Goal: Check status: Check status

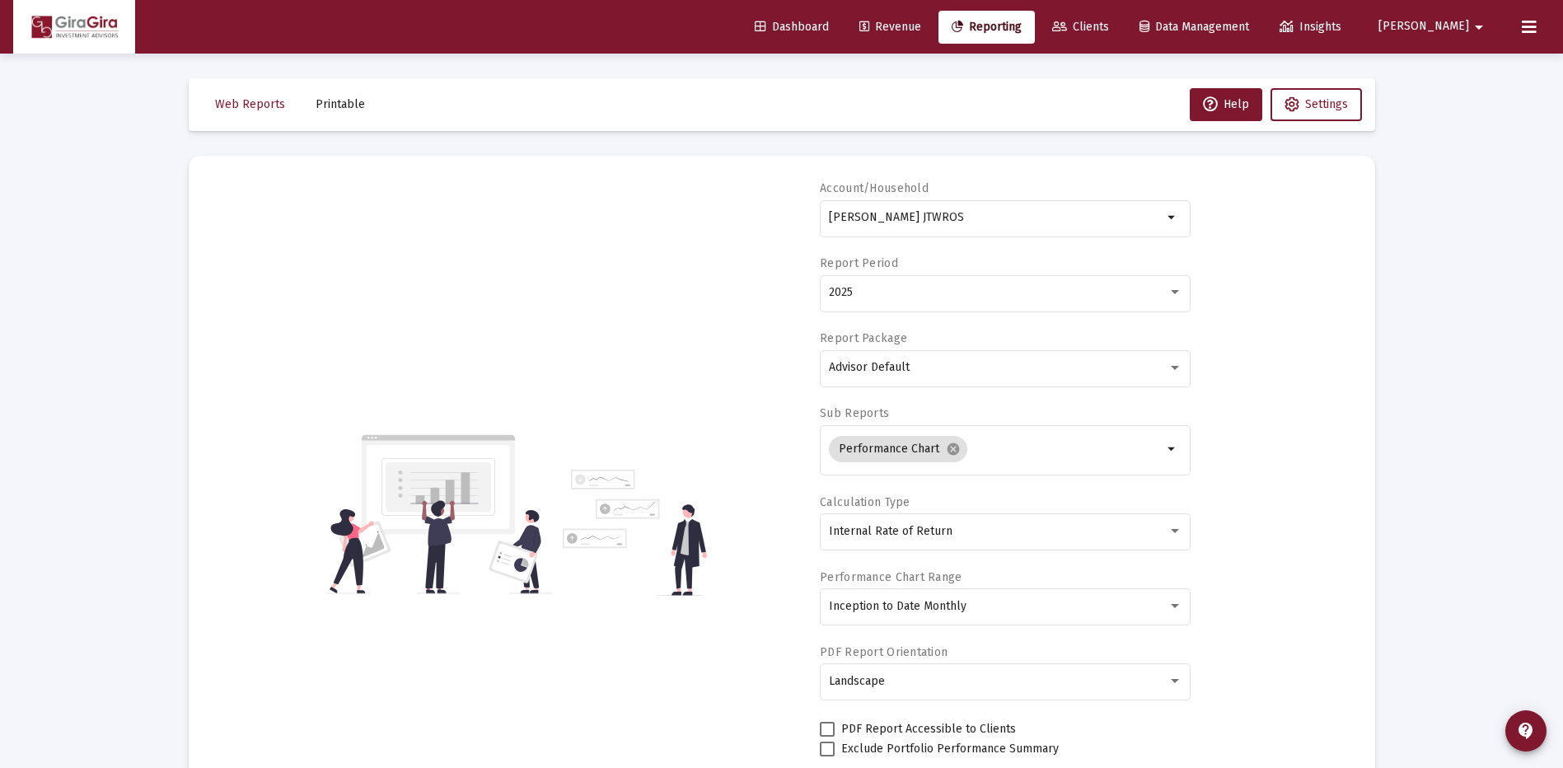
select select "View all"
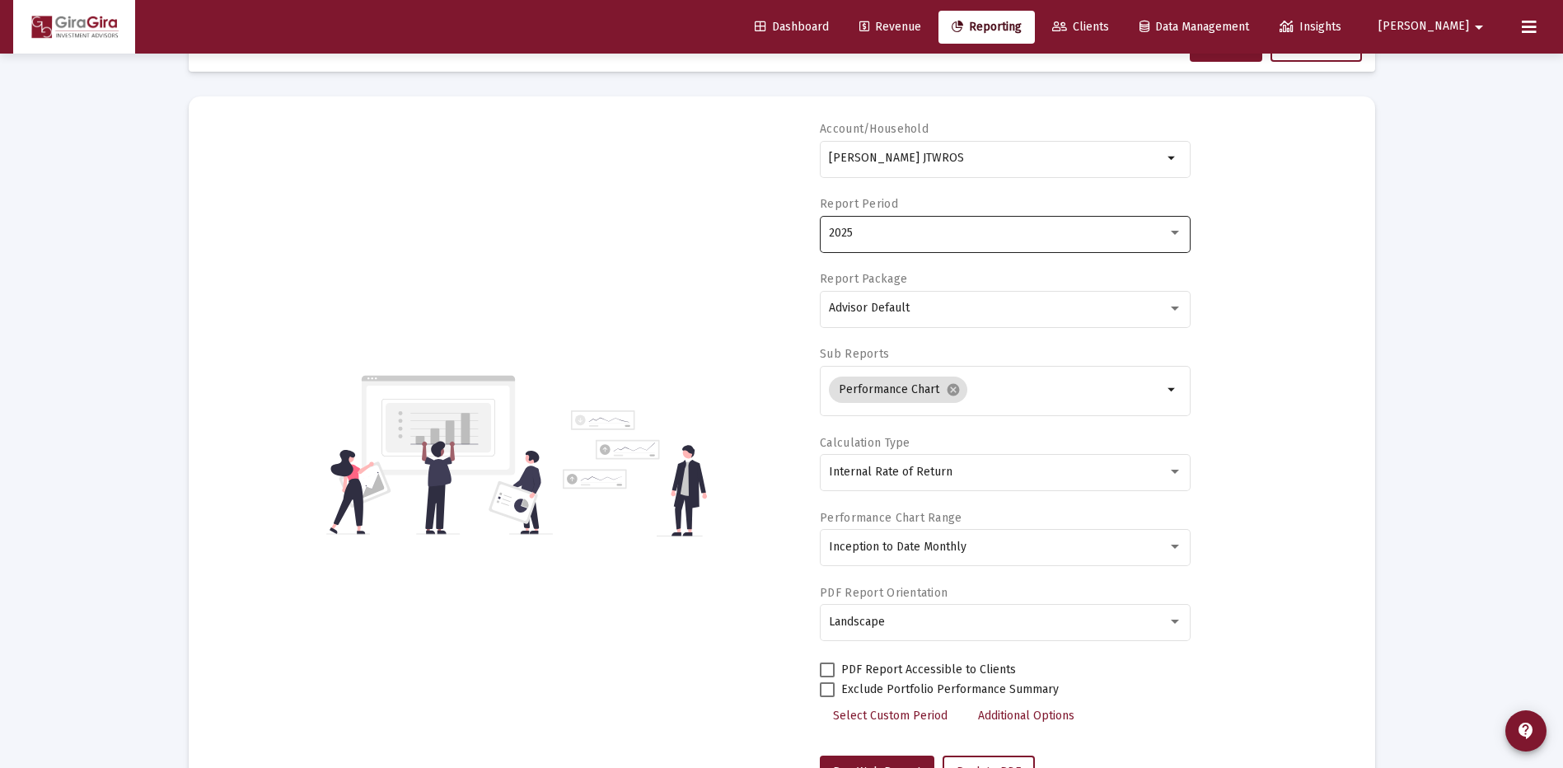
scroll to position [51, 0]
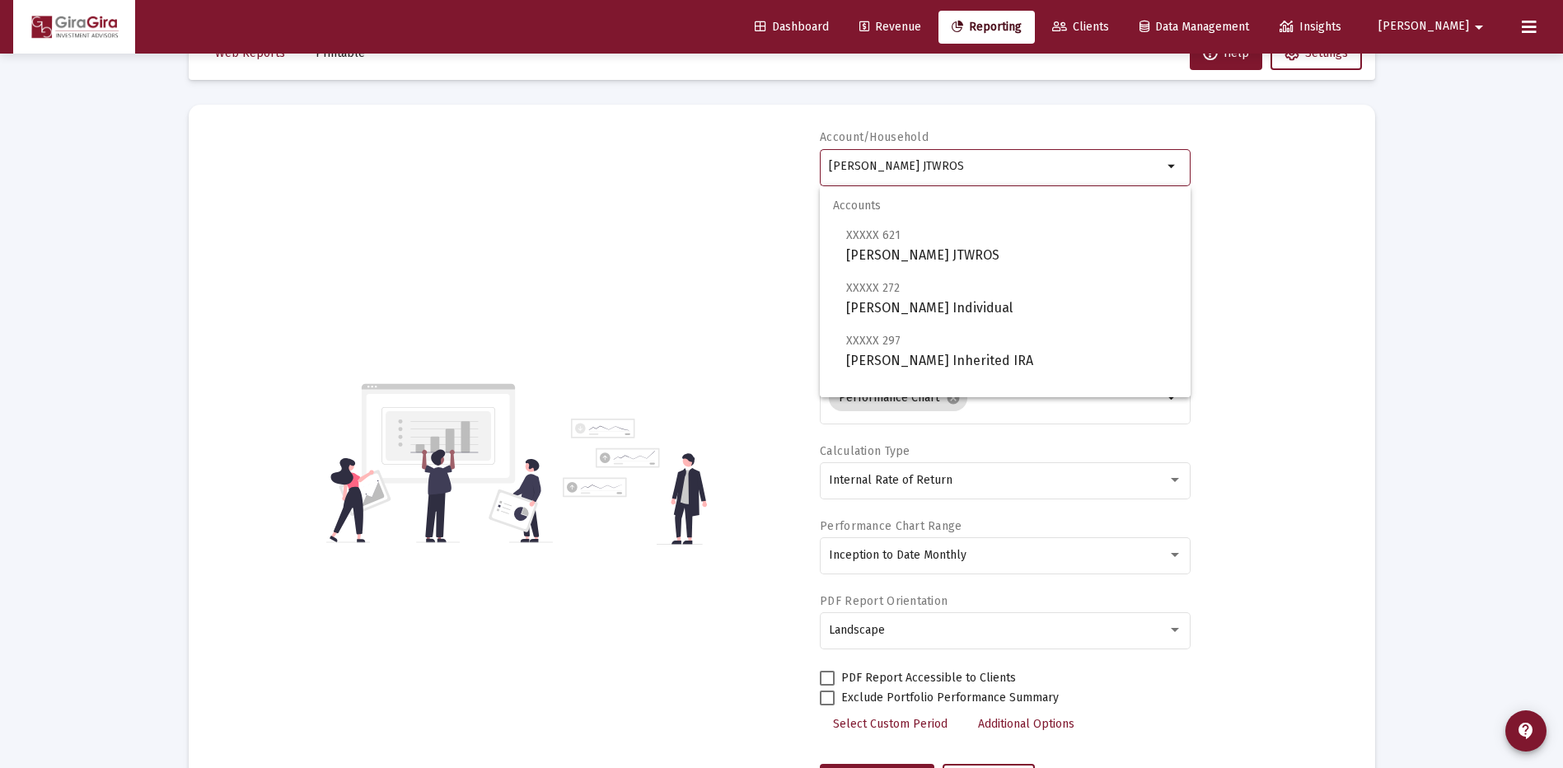
drag, startPoint x: 828, startPoint y: 163, endPoint x: 1320, endPoint y: 162, distance: 491.2
click at [1301, 165] on div "Account/Household [PERSON_NAME] JTWROS arrow_drop_down Report Period 2025 Repor…" at bounding box center [781, 463] width 1137 height 668
click at [919, 358] on span "XXXXX 402 [PERSON_NAME], [PERSON_NAME] IRA" at bounding box center [1011, 350] width 331 height 40
type input "[PERSON_NAME], [PERSON_NAME] IRA"
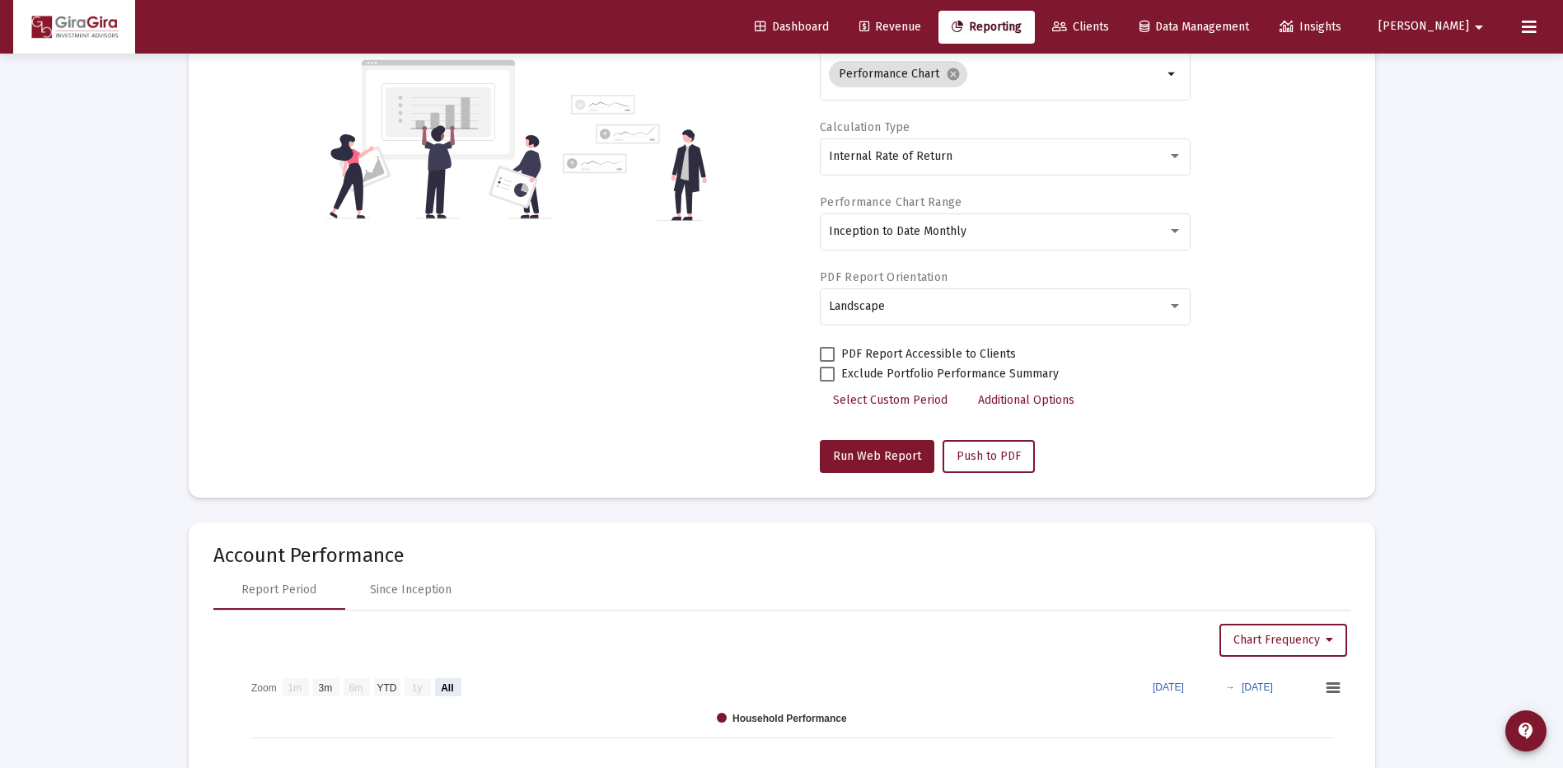
scroll to position [298, 0]
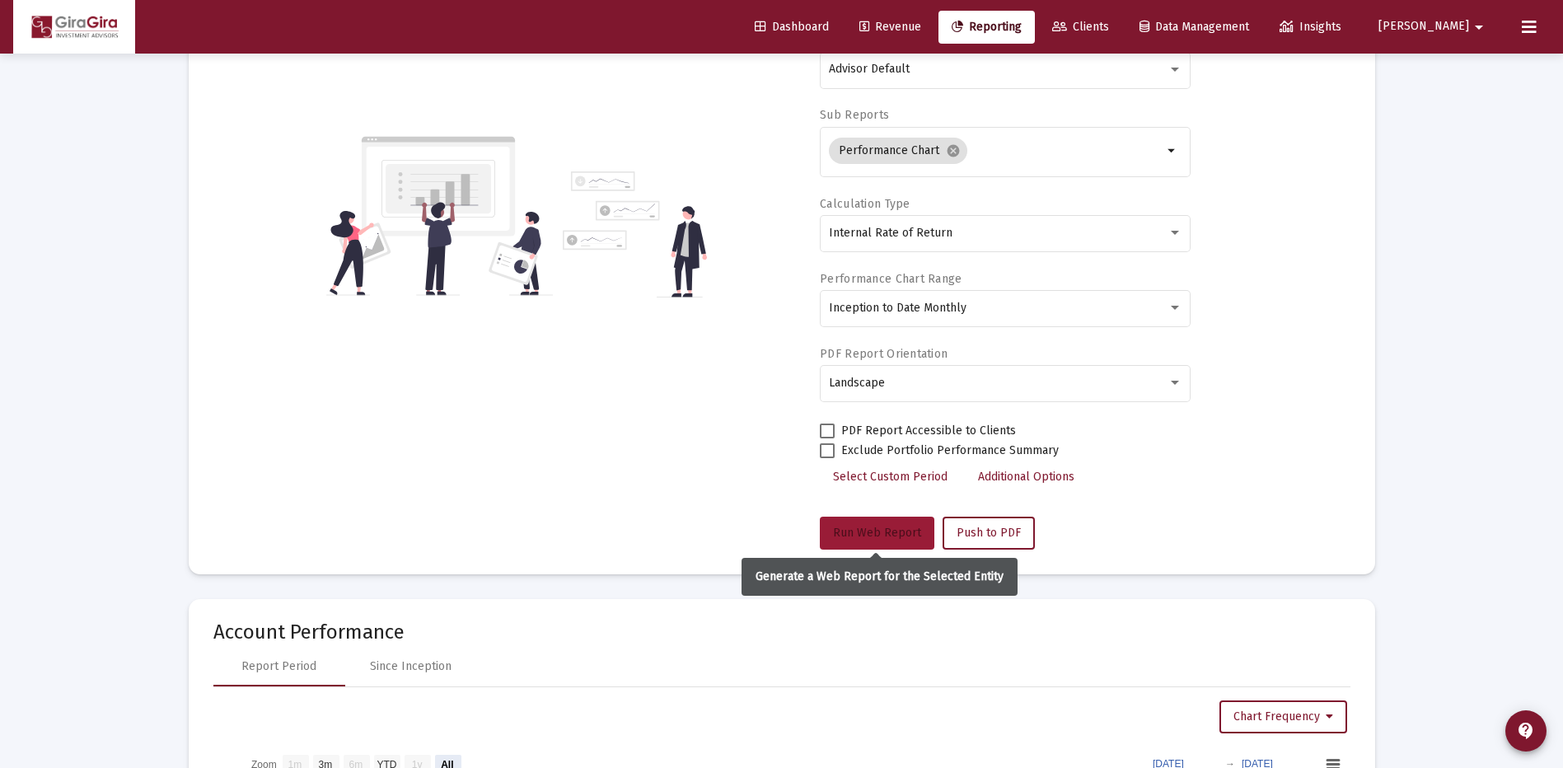
click at [878, 534] on span "Run Web Report" at bounding box center [877, 533] width 88 height 14
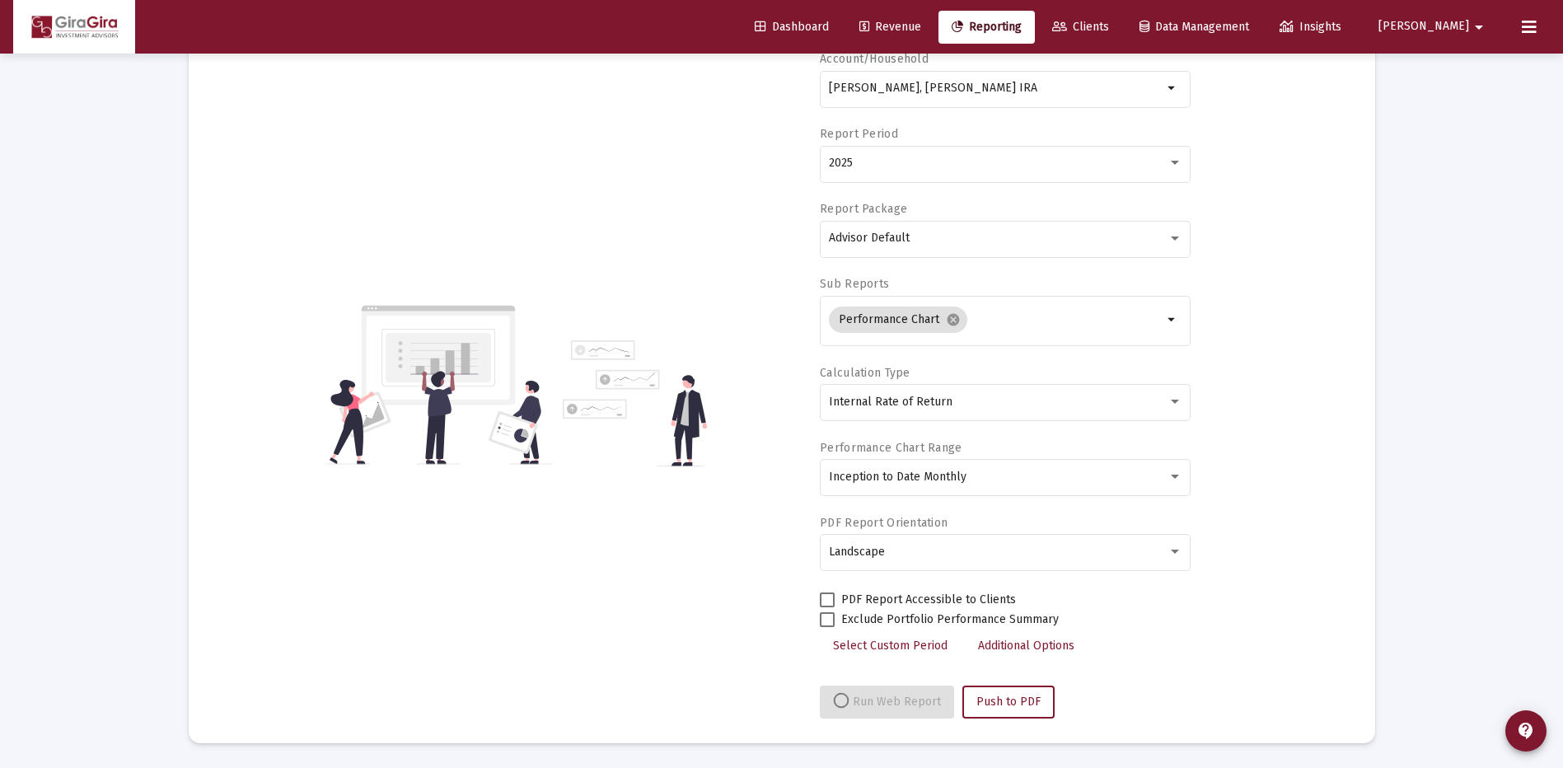
select select "View all"
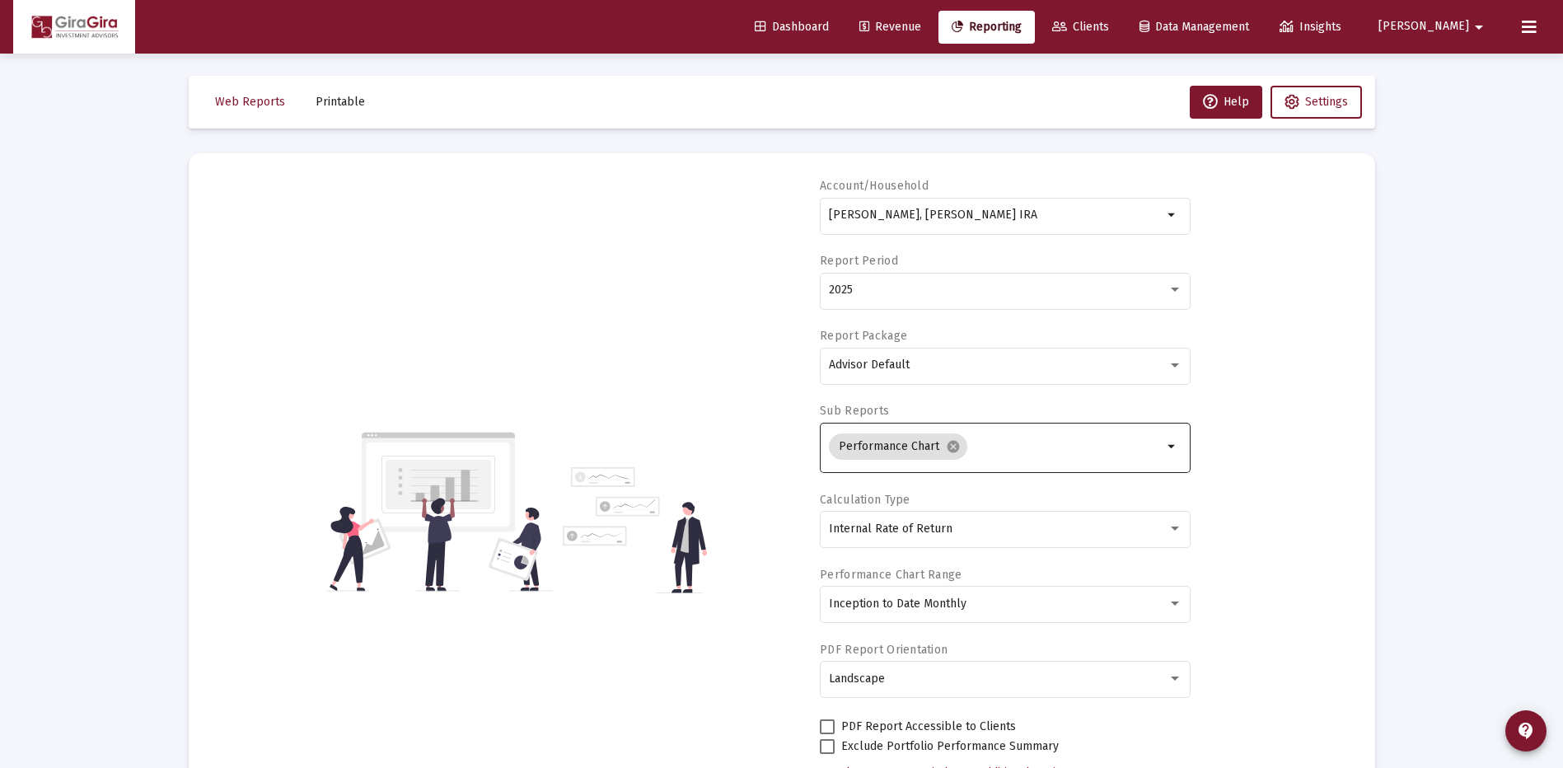
scroll to position [0, 0]
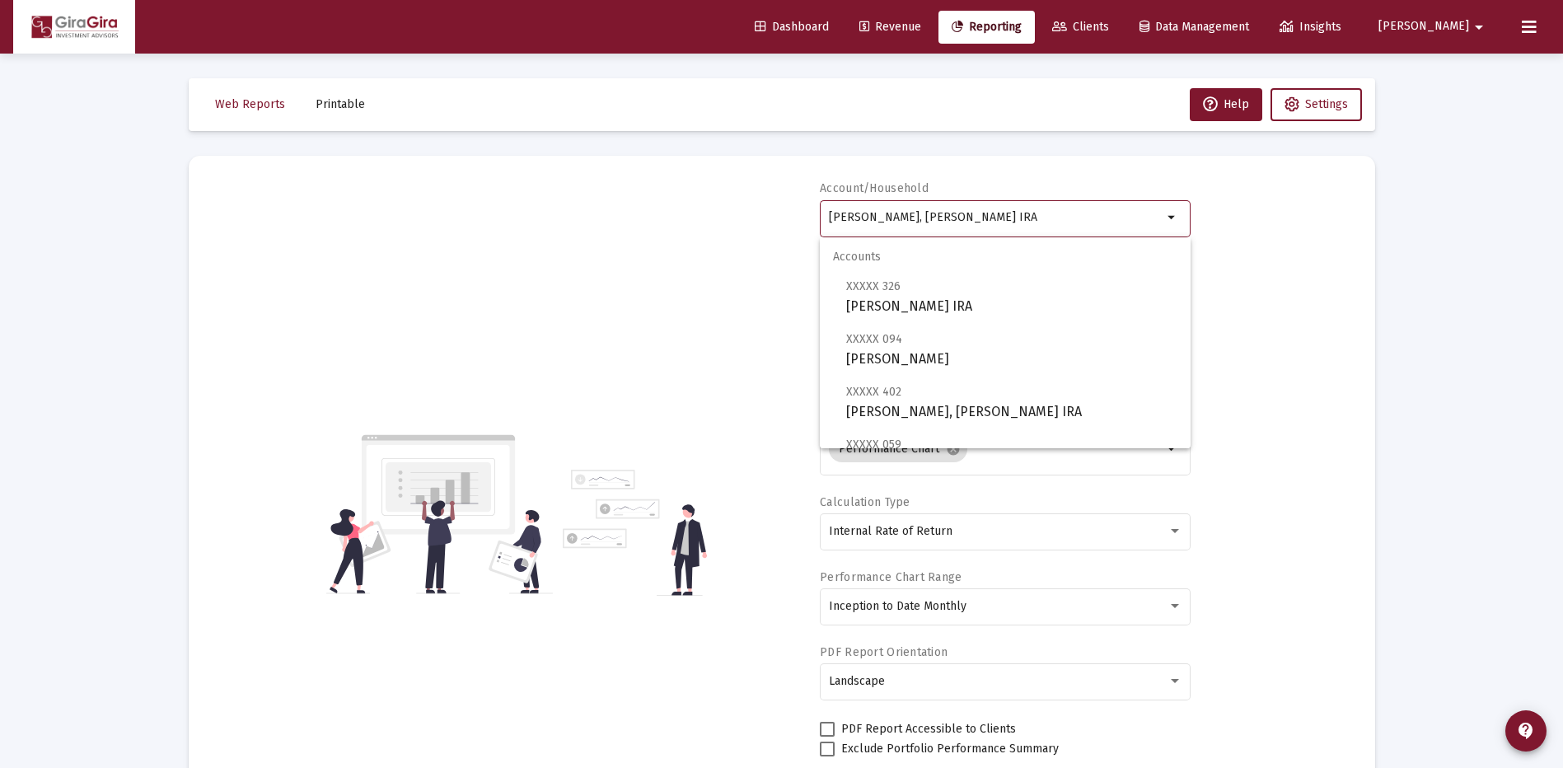
click at [902, 220] on input "[PERSON_NAME], [PERSON_NAME] IRA" at bounding box center [996, 217] width 334 height 13
click at [919, 354] on span "XXXXX 094 [PERSON_NAME]" at bounding box center [1011, 349] width 331 height 40
type input "[PERSON_NAME]"
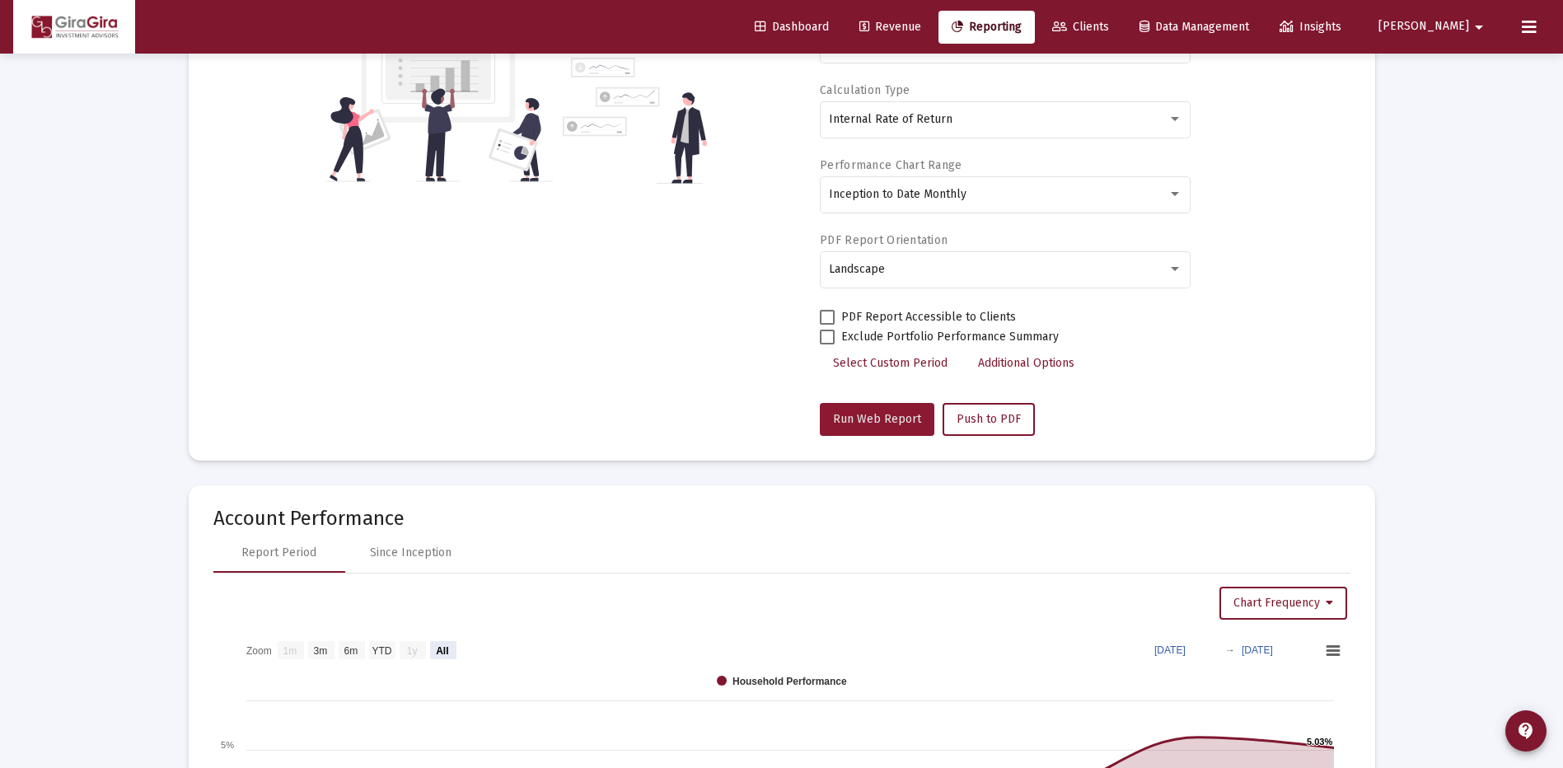
click at [884, 412] on span "Run Web Report" at bounding box center [877, 419] width 88 height 14
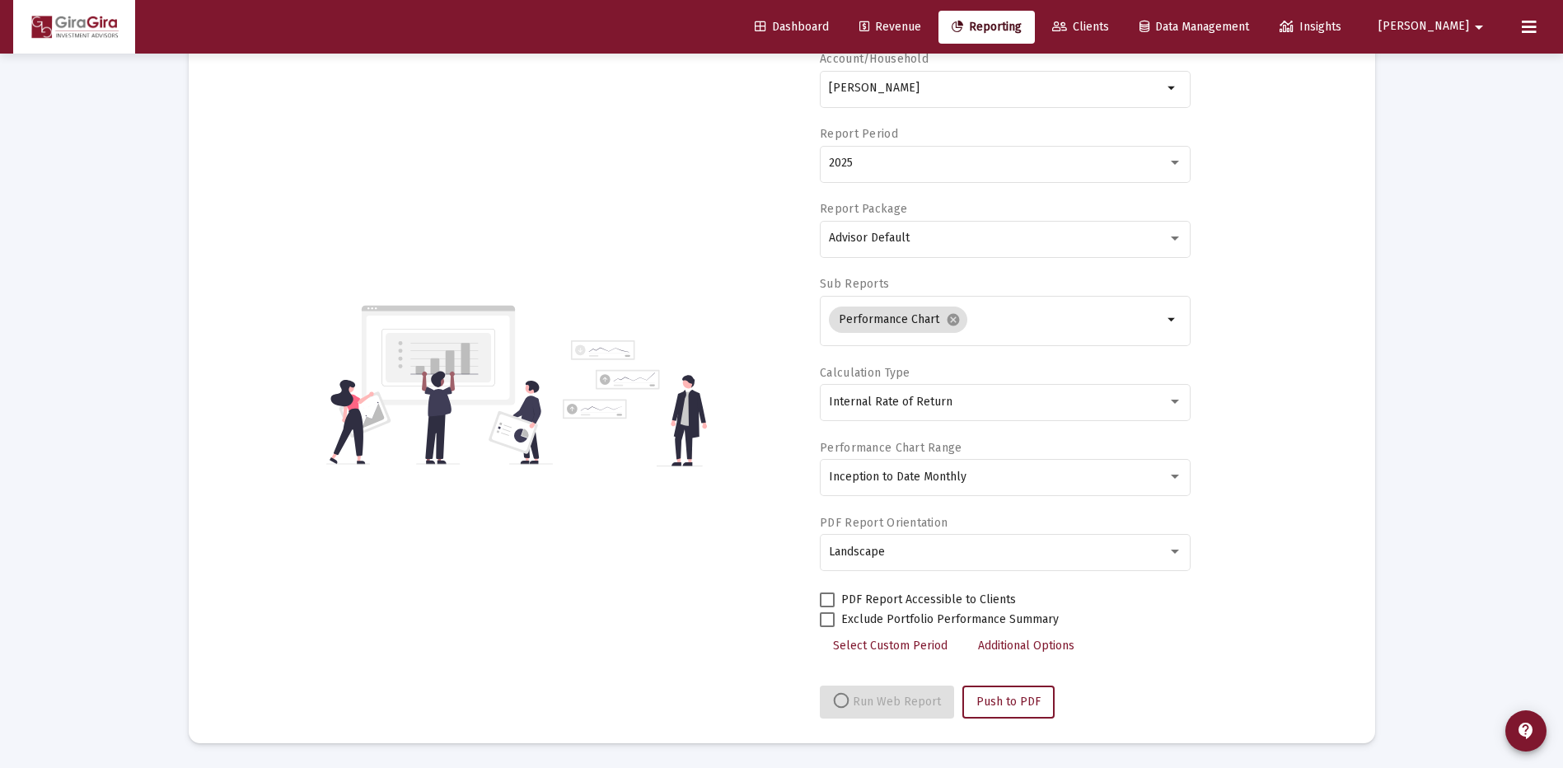
select select "View all"
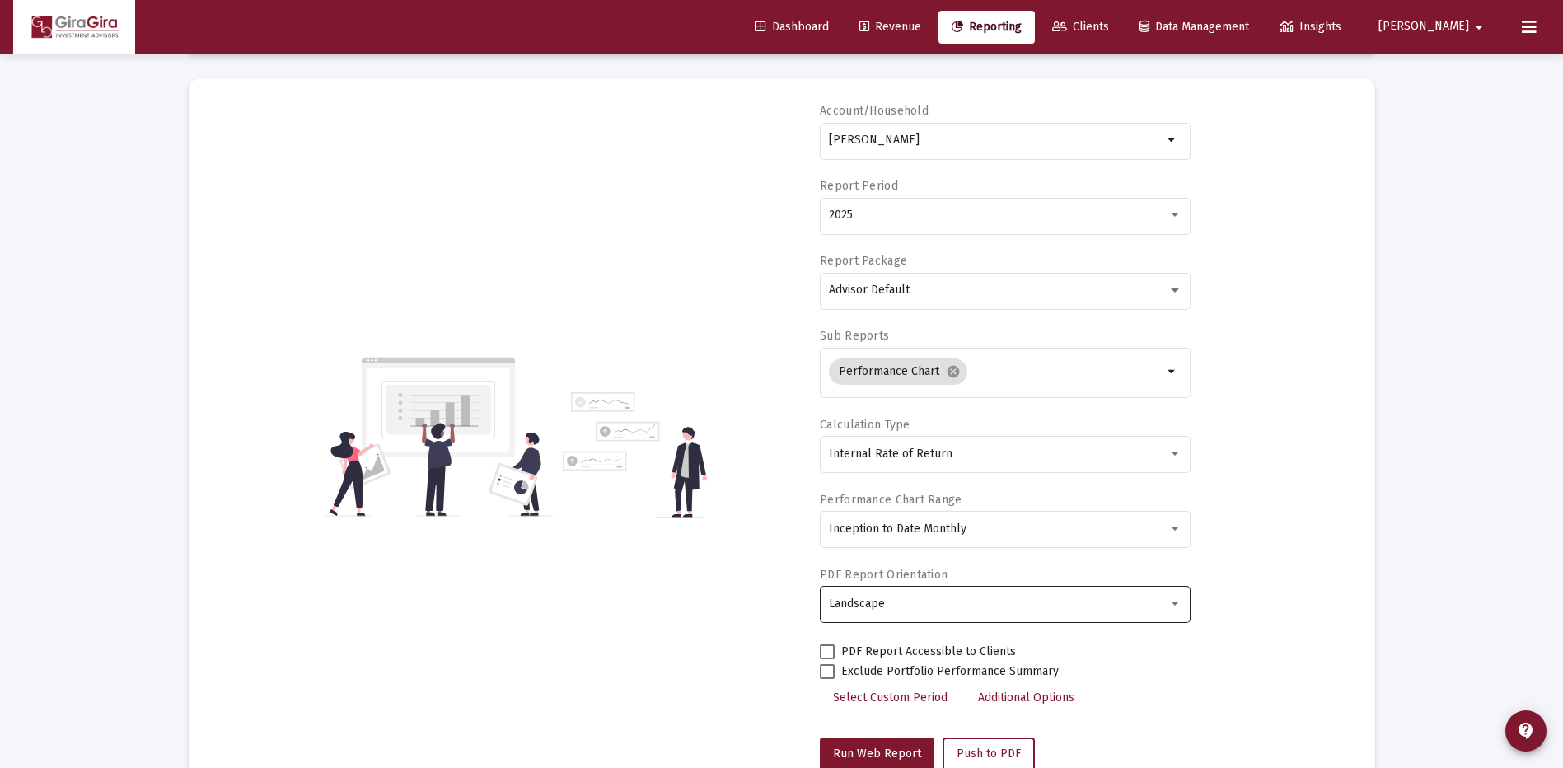
scroll to position [0, 0]
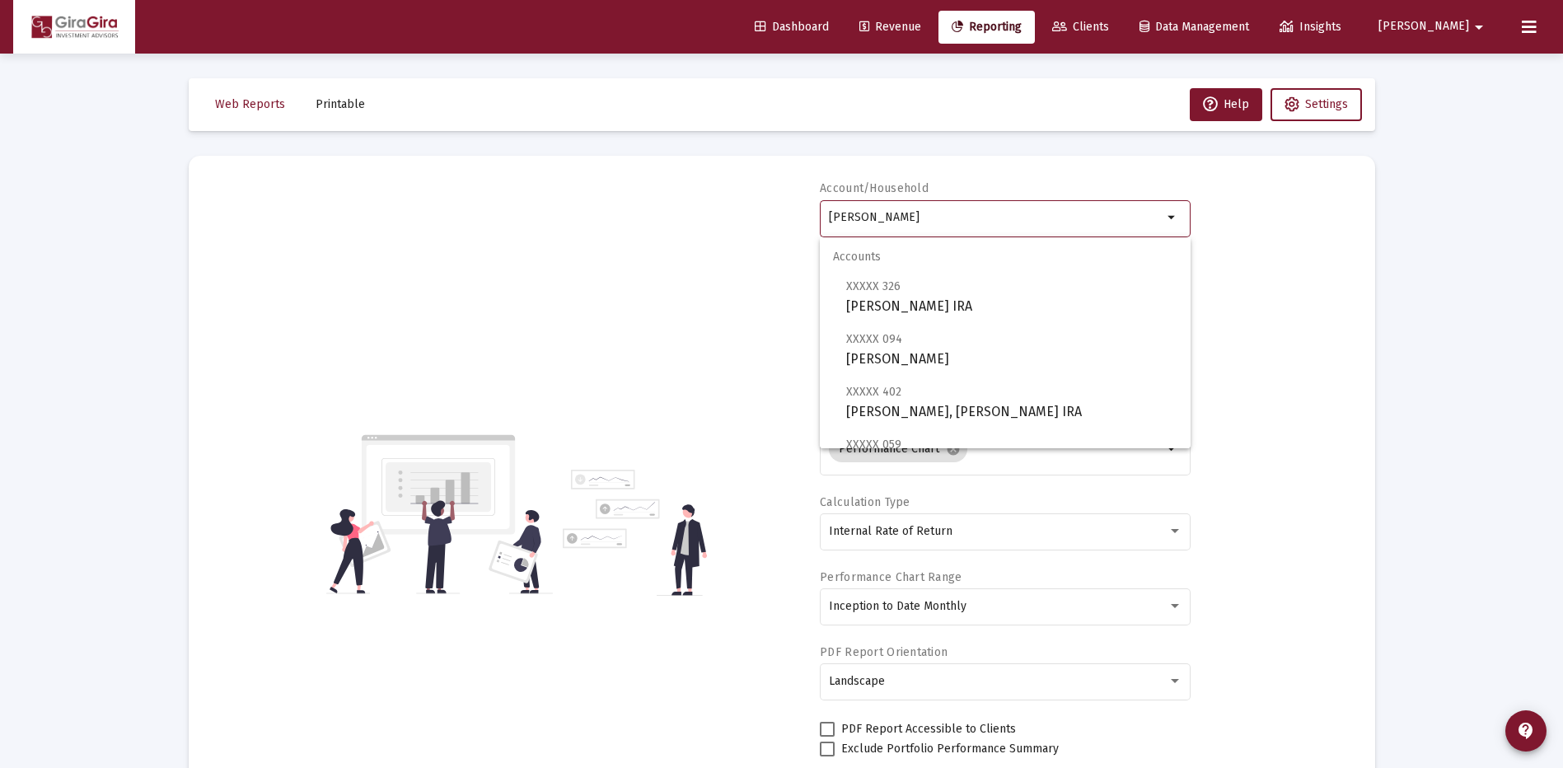
drag, startPoint x: 830, startPoint y: 213, endPoint x: 1140, endPoint y: 240, distance: 311.0
click at [1139, 246] on body "Dashboard Revenue Reporting Clients Data Management Insights [PERSON_NAME] Inte…" at bounding box center [781, 384] width 1563 height 768
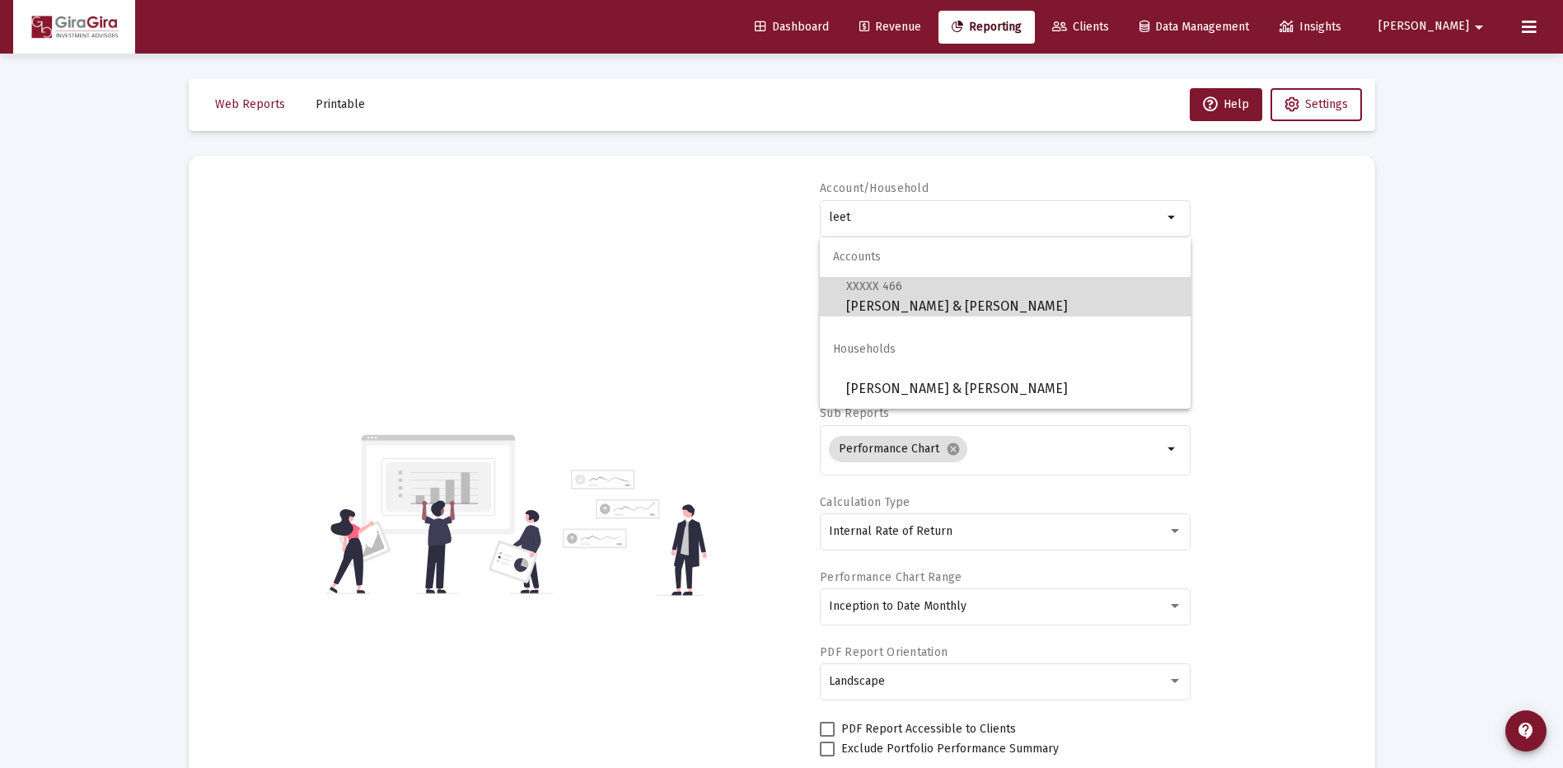
click at [883, 295] on span "XXXXX 466 [PERSON_NAME] & [PERSON_NAME]" at bounding box center [1011, 296] width 331 height 40
type input "[PERSON_NAME] & [PERSON_NAME]"
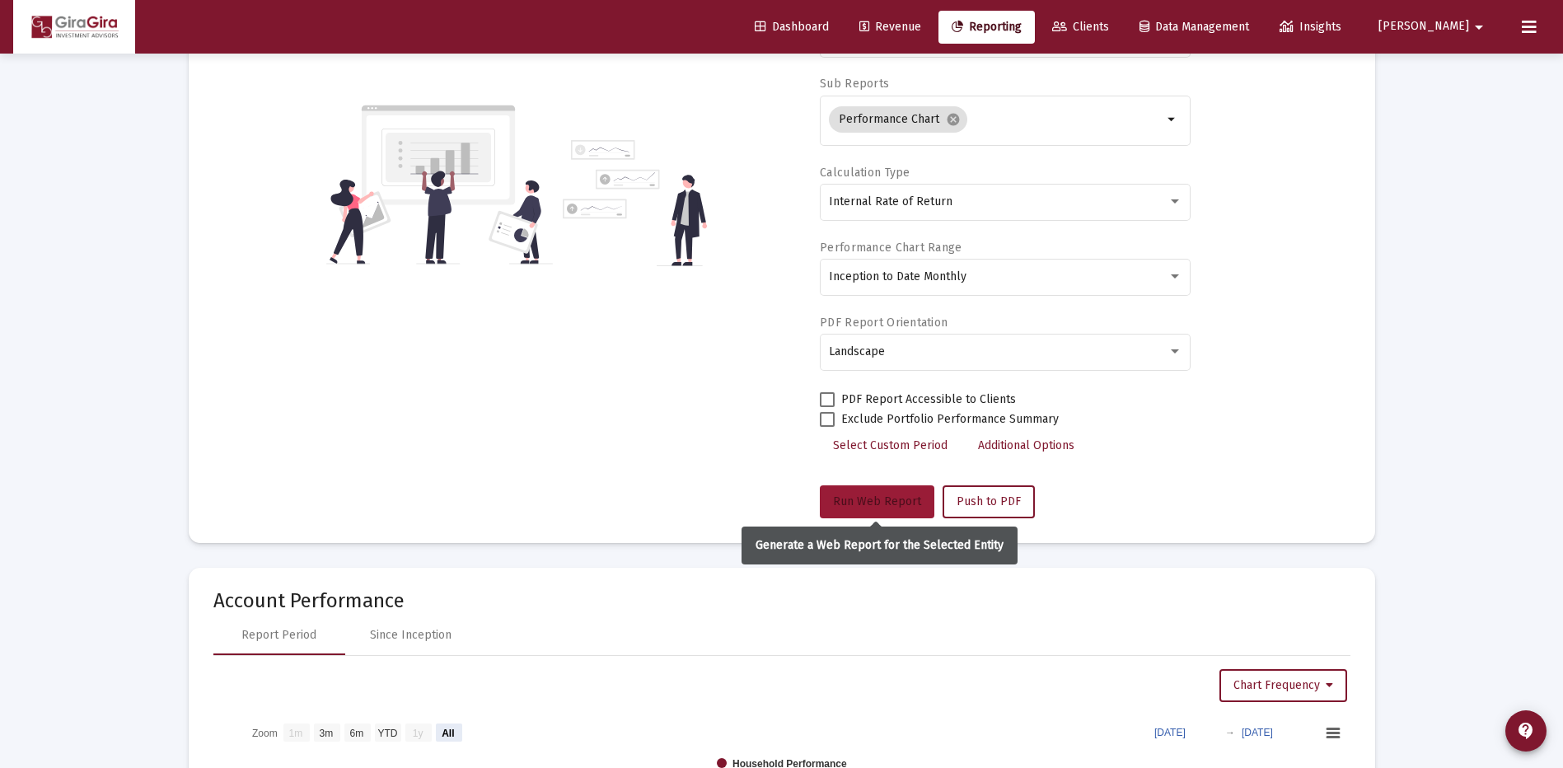
click at [879, 491] on button "Run Web Report" at bounding box center [877, 501] width 115 height 33
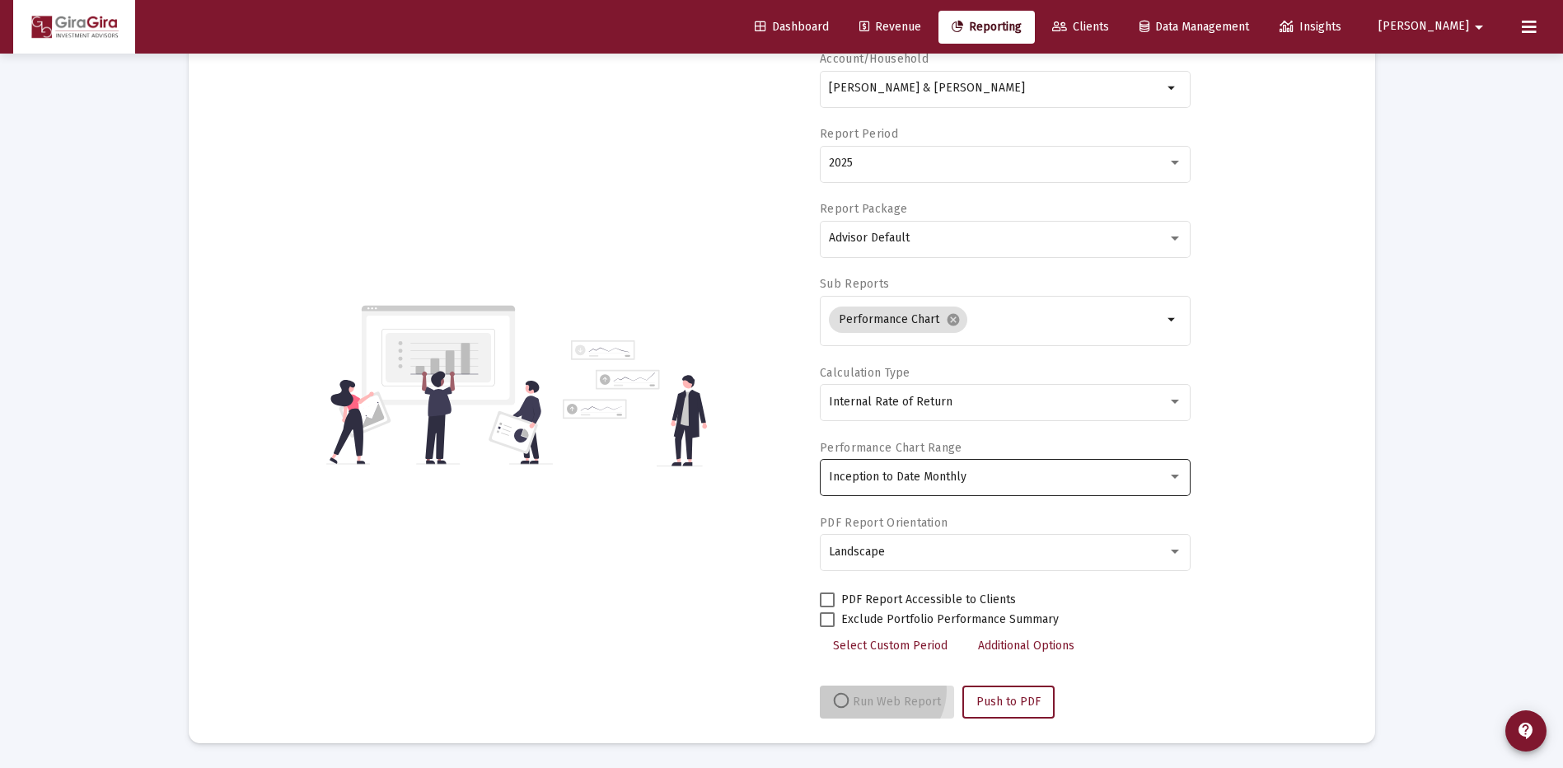
scroll to position [129, 0]
select select "View all"
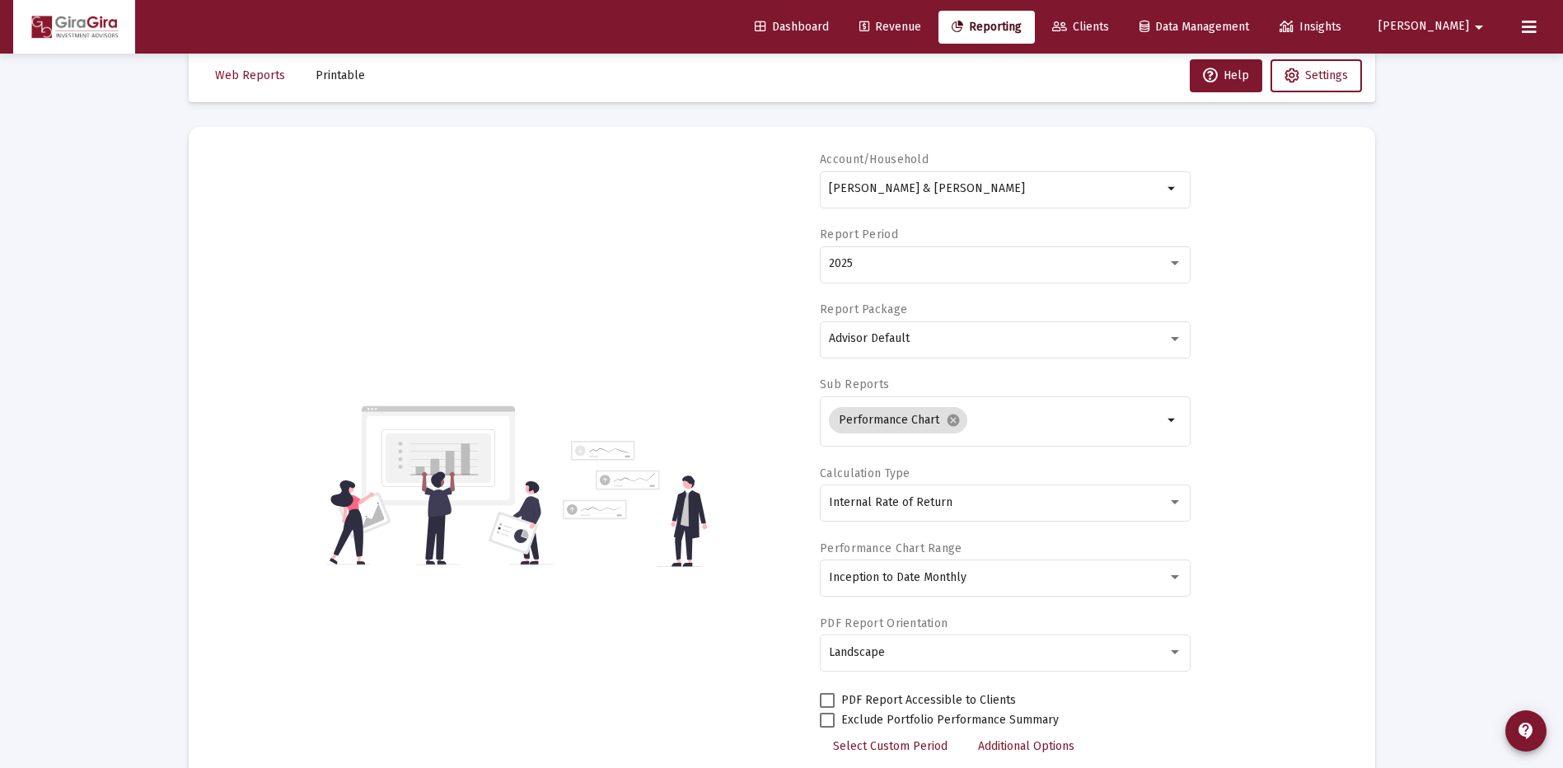
scroll to position [0, 0]
